Goal: Find specific page/section: Find specific page/section

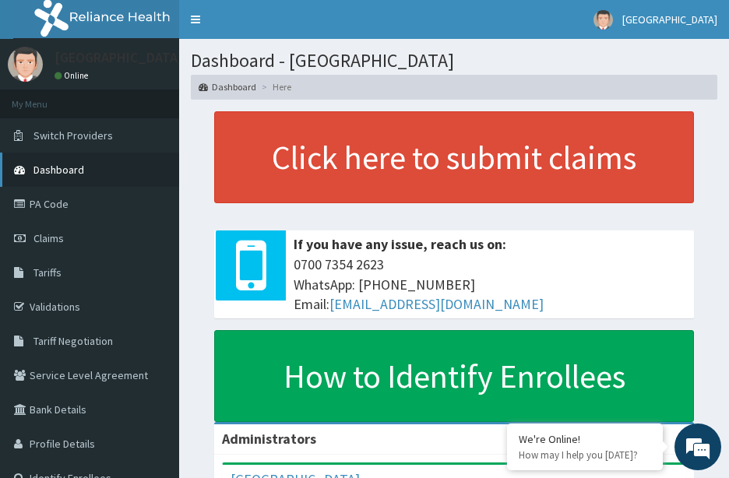
click at [64, 171] on span "Dashboard" at bounding box center [58, 170] width 51 height 14
click at [104, 329] on link "Tariff Negotiation" at bounding box center [89, 341] width 179 height 34
